Goal: Information Seeking & Learning: Learn about a topic

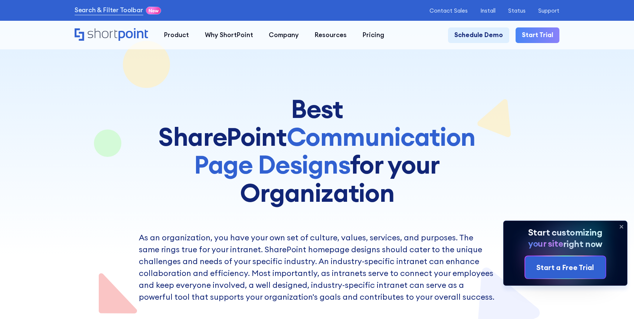
click at [623, 225] on icon at bounding box center [621, 226] width 3 height 3
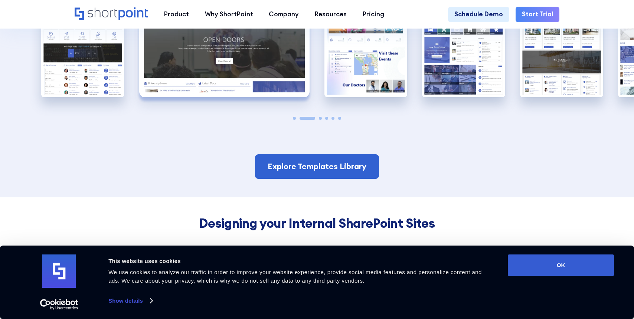
scroll to position [1465, 0]
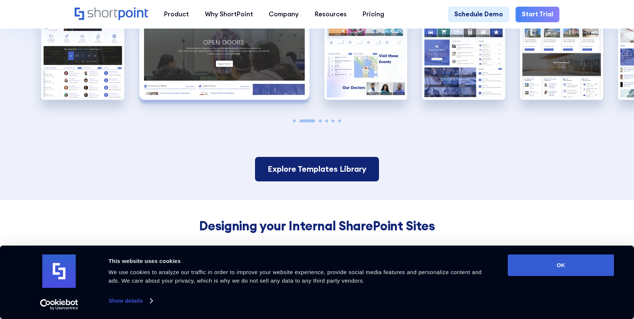
click at [334, 157] on link "Explore Templates Library" at bounding box center [317, 169] width 124 height 24
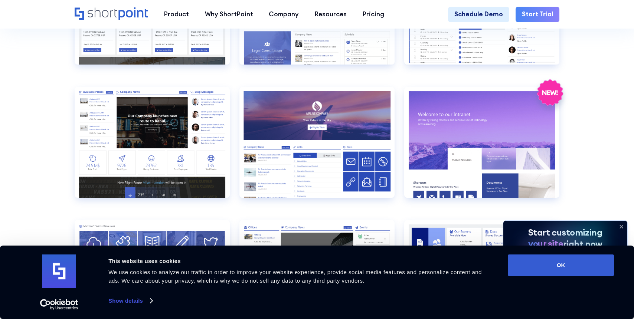
scroll to position [943, 0]
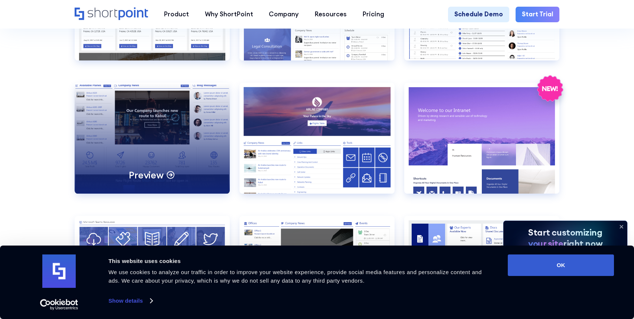
click at [122, 118] on div "Preview" at bounding box center [152, 138] width 155 height 111
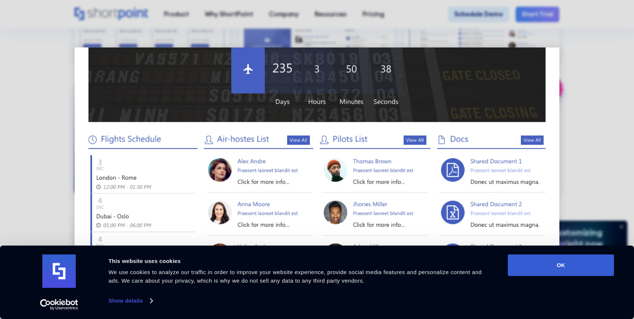
scroll to position [324, 0]
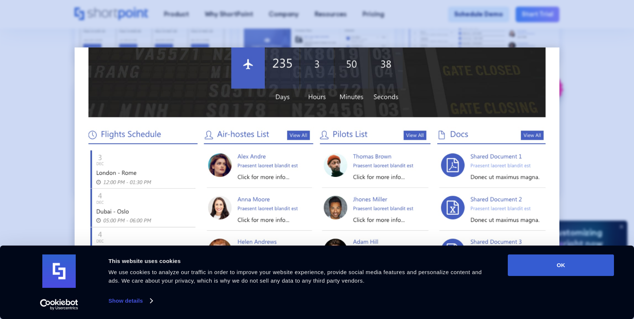
click at [621, 141] on div at bounding box center [317, 159] width 634 height 319
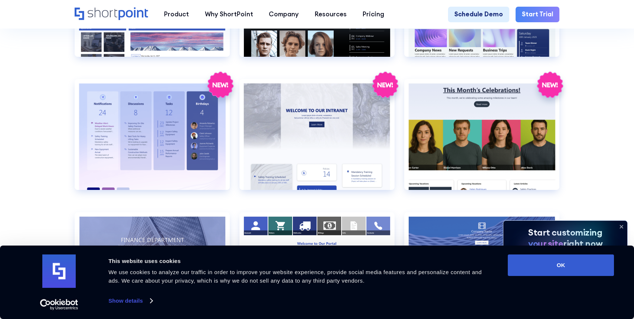
scroll to position [1347, 0]
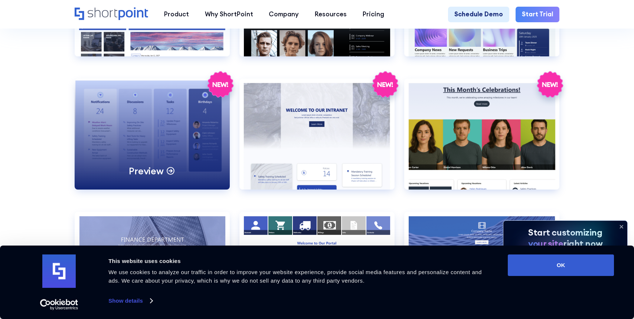
click at [170, 121] on div "Preview" at bounding box center [152, 134] width 155 height 111
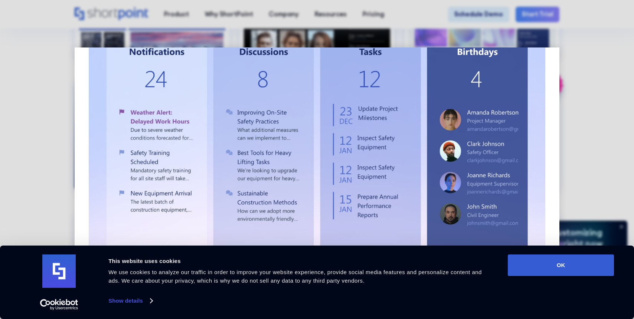
scroll to position [75, 0]
